Goal: Information Seeking & Learning: Learn about a topic

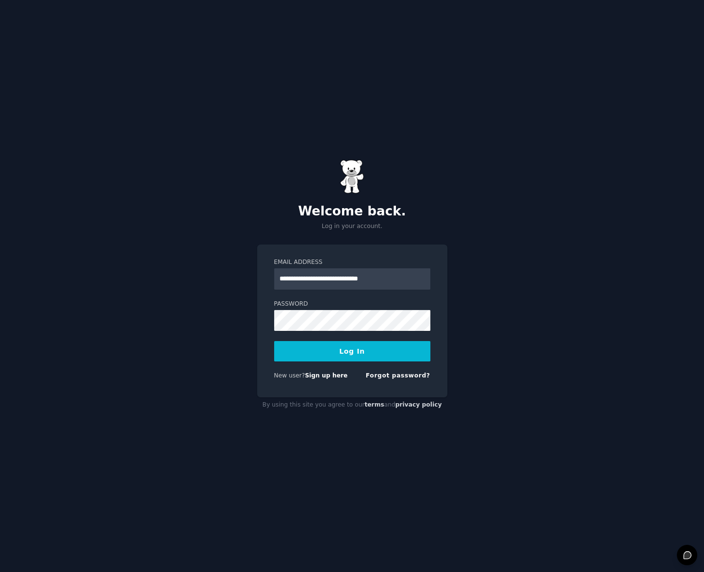
click at [359, 352] on button "Log In" at bounding box center [352, 351] width 156 height 20
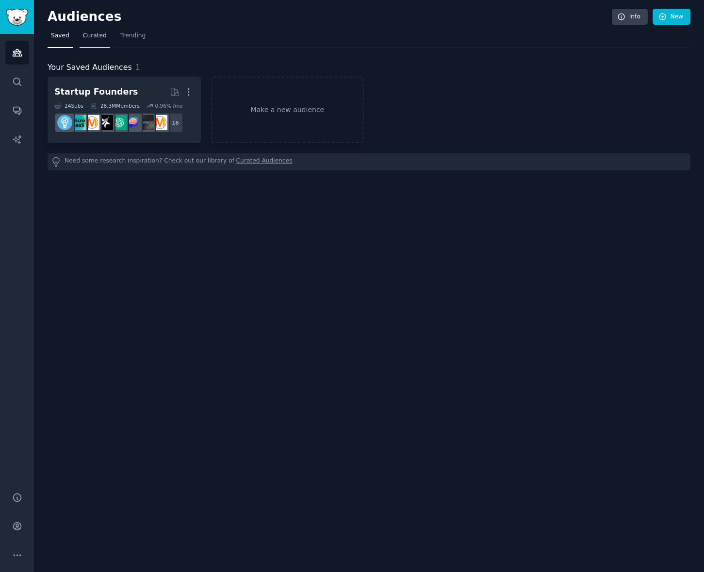
click at [84, 38] on span "Curated" at bounding box center [95, 36] width 24 height 9
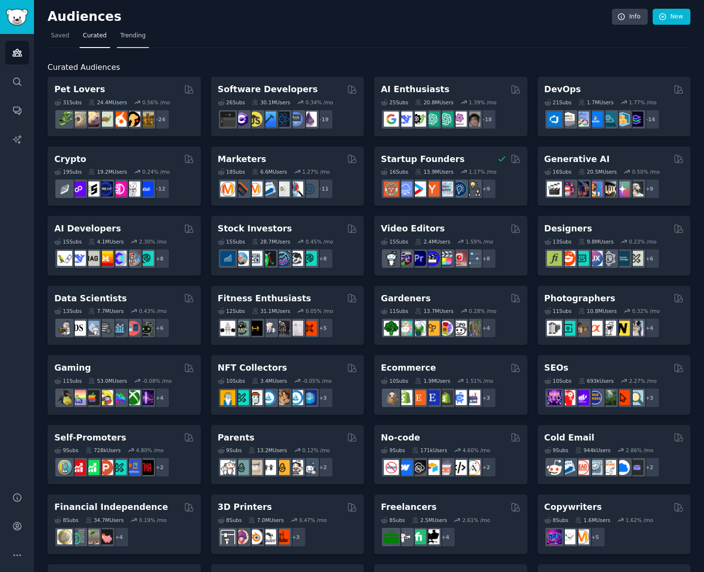
click at [129, 39] on span "Trending" at bounding box center [132, 36] width 25 height 9
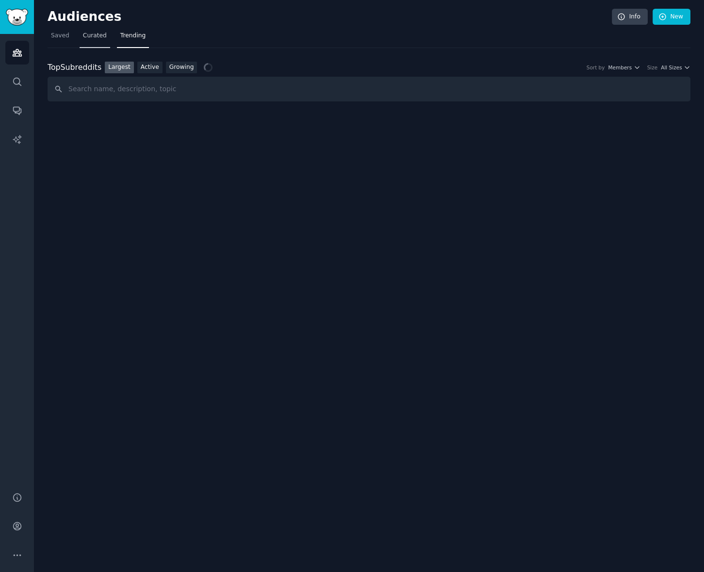
click at [94, 37] on span "Curated" at bounding box center [95, 36] width 24 height 9
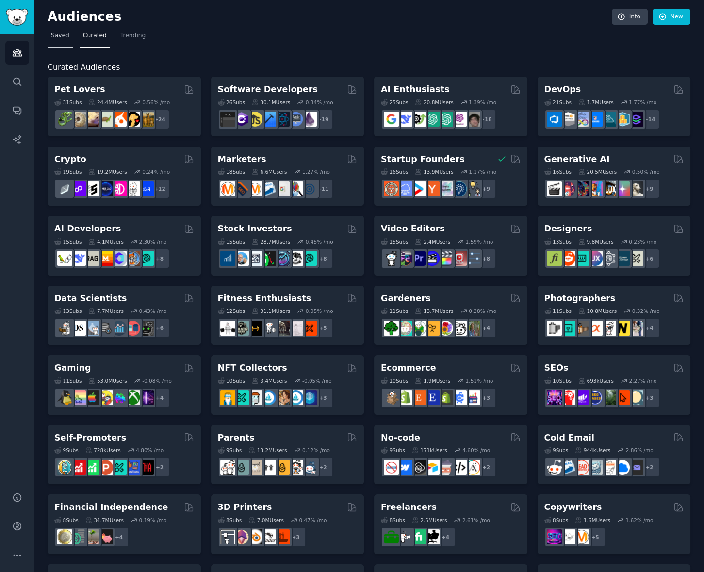
click at [66, 37] on span "Saved" at bounding box center [60, 36] width 18 height 9
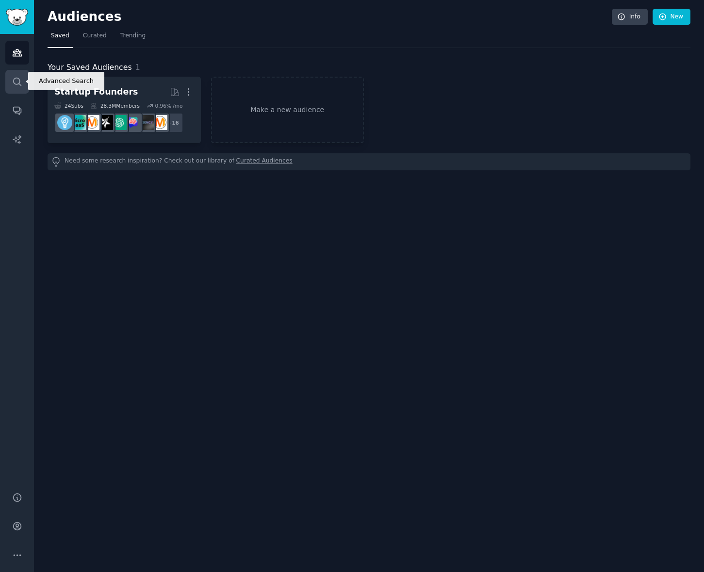
click at [12, 80] on icon "Sidebar" at bounding box center [17, 82] width 10 height 10
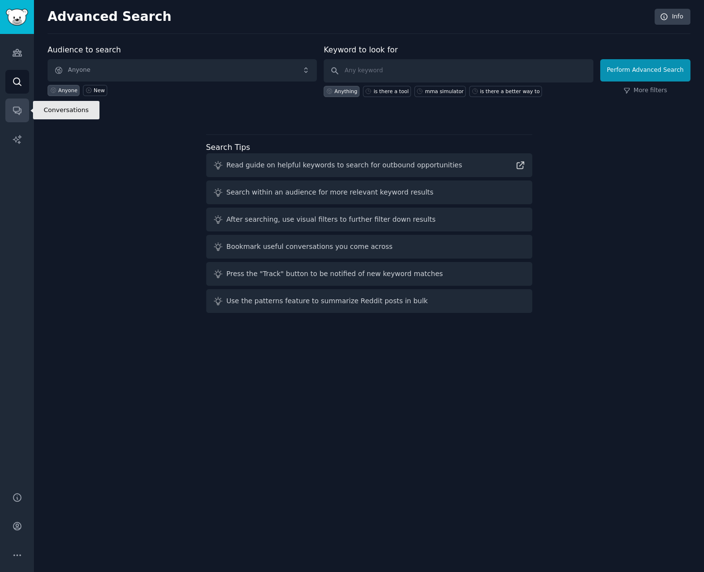
click at [10, 104] on link "Conversations" at bounding box center [17, 110] width 24 height 24
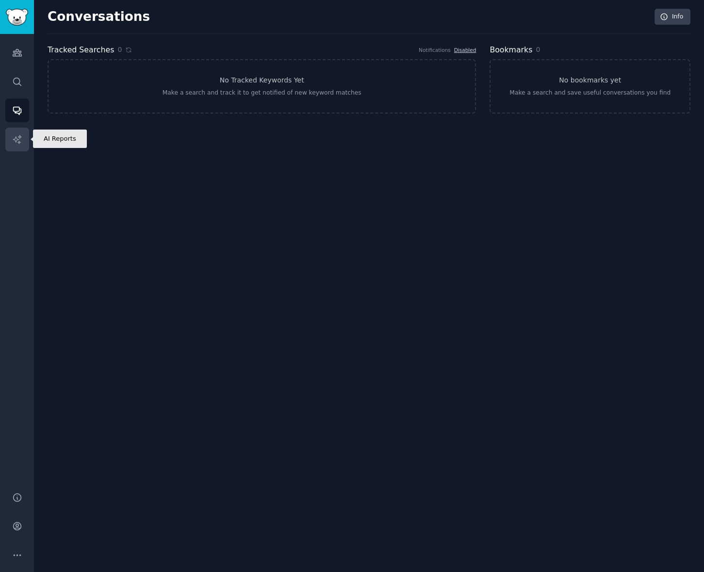
click at [22, 136] on link "AI Reports" at bounding box center [17, 140] width 24 height 24
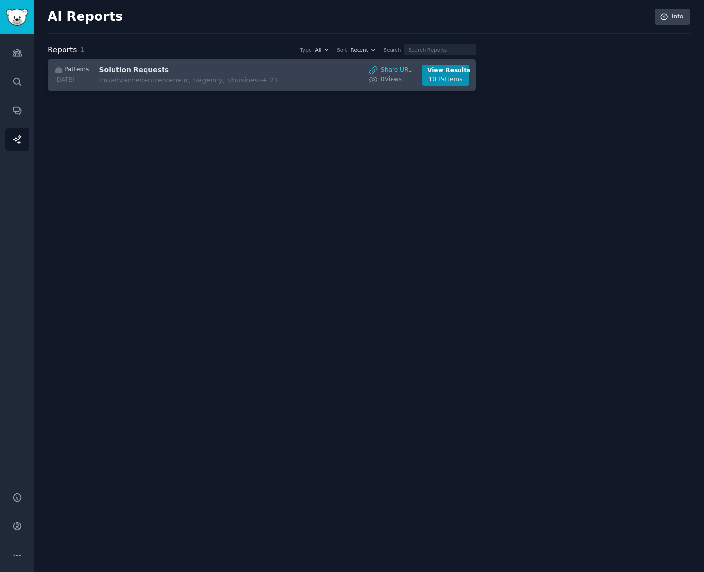
click at [154, 69] on h3 "Solution Requests" at bounding box center [180, 70] width 163 height 10
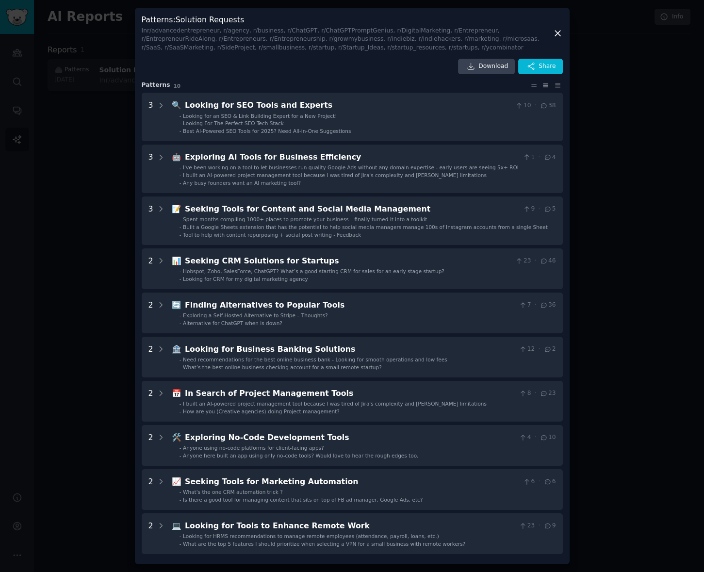
click at [33, 213] on div at bounding box center [352, 286] width 704 height 572
